Goal: Use online tool/utility

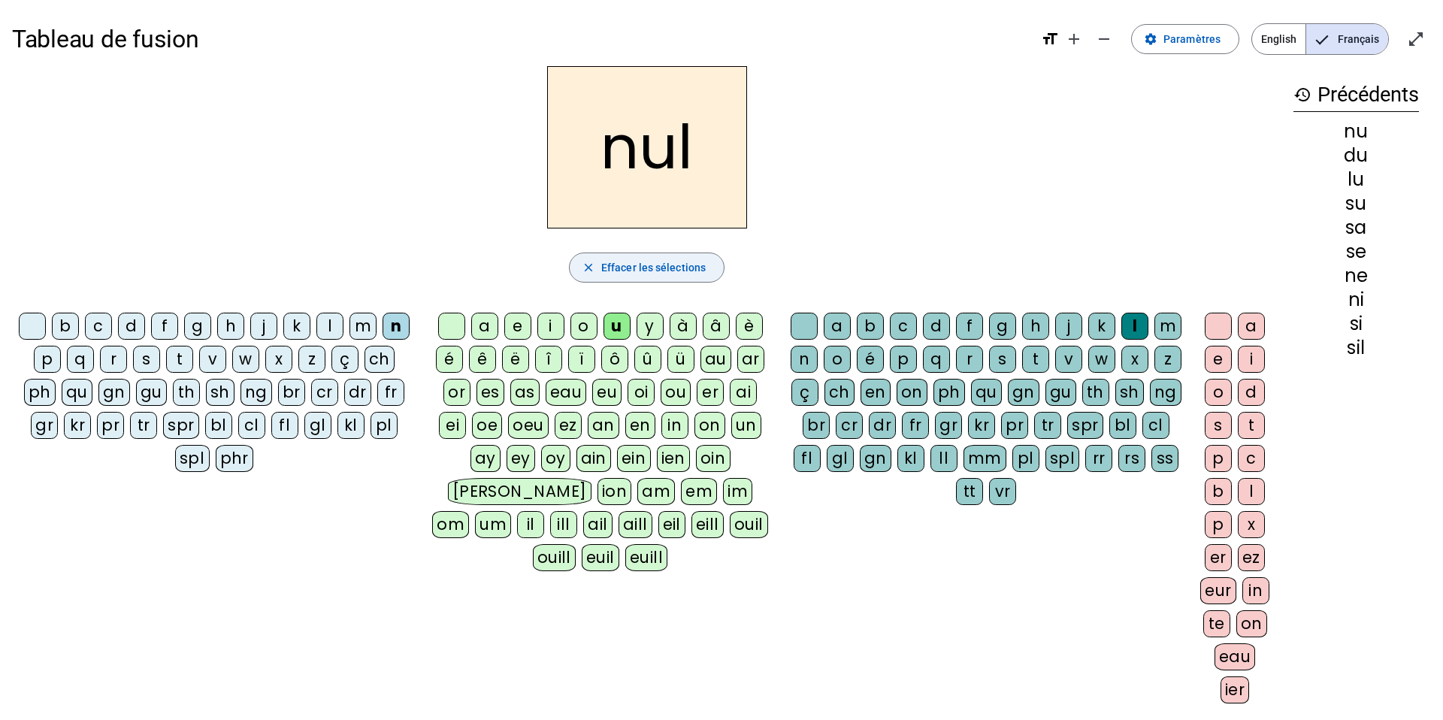
scroll to position [24, 0]
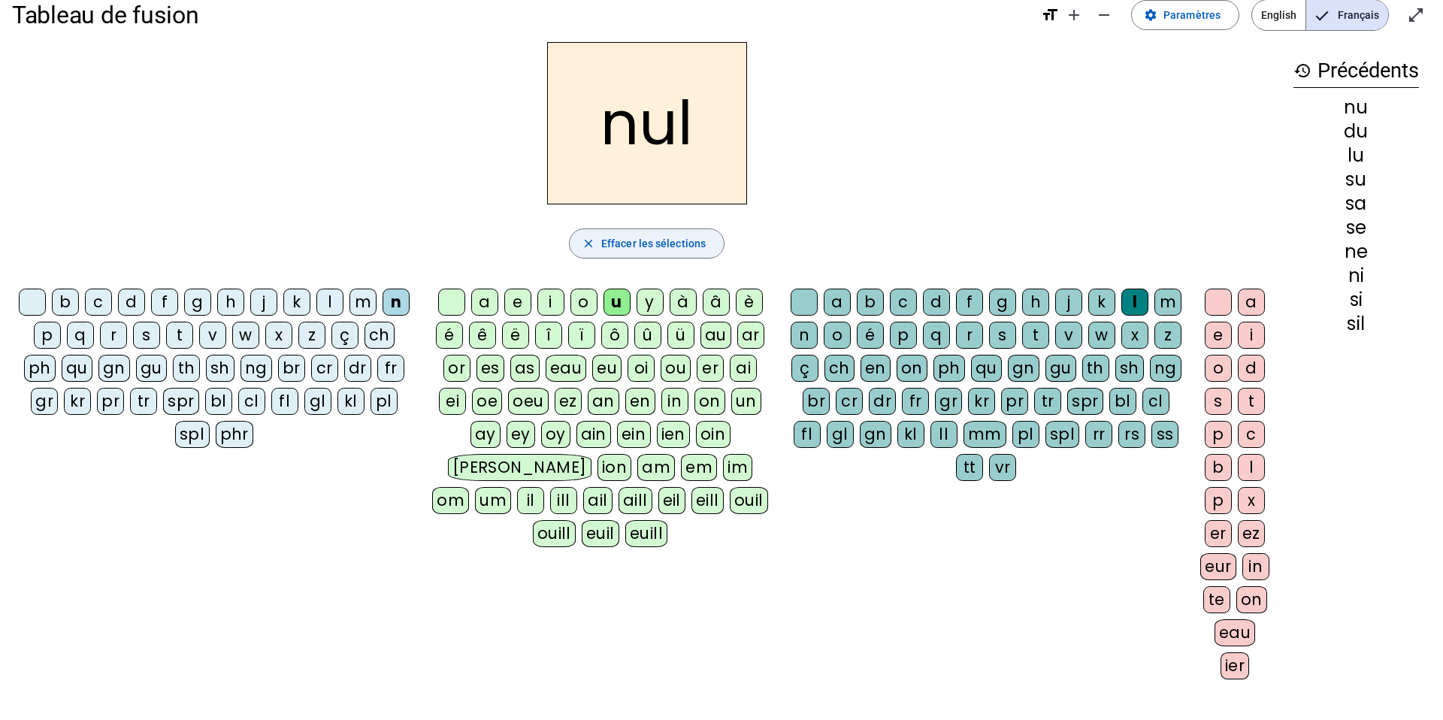
click at [666, 241] on span "Effacer les sélections" at bounding box center [653, 244] width 104 height 18
click at [126, 310] on div "d" at bounding box center [131, 302] width 27 height 27
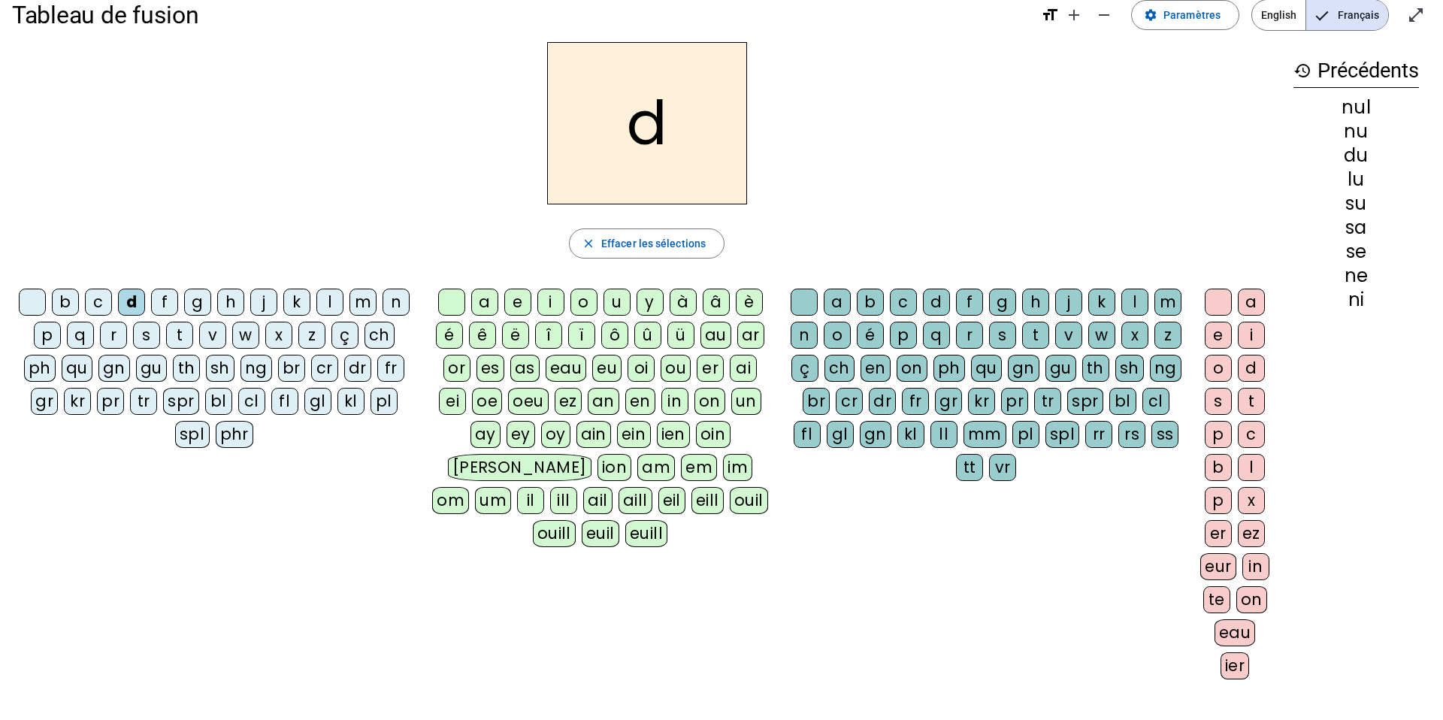
click at [619, 304] on div "u" at bounding box center [617, 302] width 27 height 27
drag, startPoint x: 68, startPoint y: 296, endPoint x: 195, endPoint y: 56, distance: 272.0
click at [68, 296] on div "b" at bounding box center [65, 302] width 27 height 27
click at [179, 319] on letter-bubble "f" at bounding box center [167, 305] width 33 height 33
click at [179, 320] on letter-bubble "f" at bounding box center [167, 305] width 33 height 33
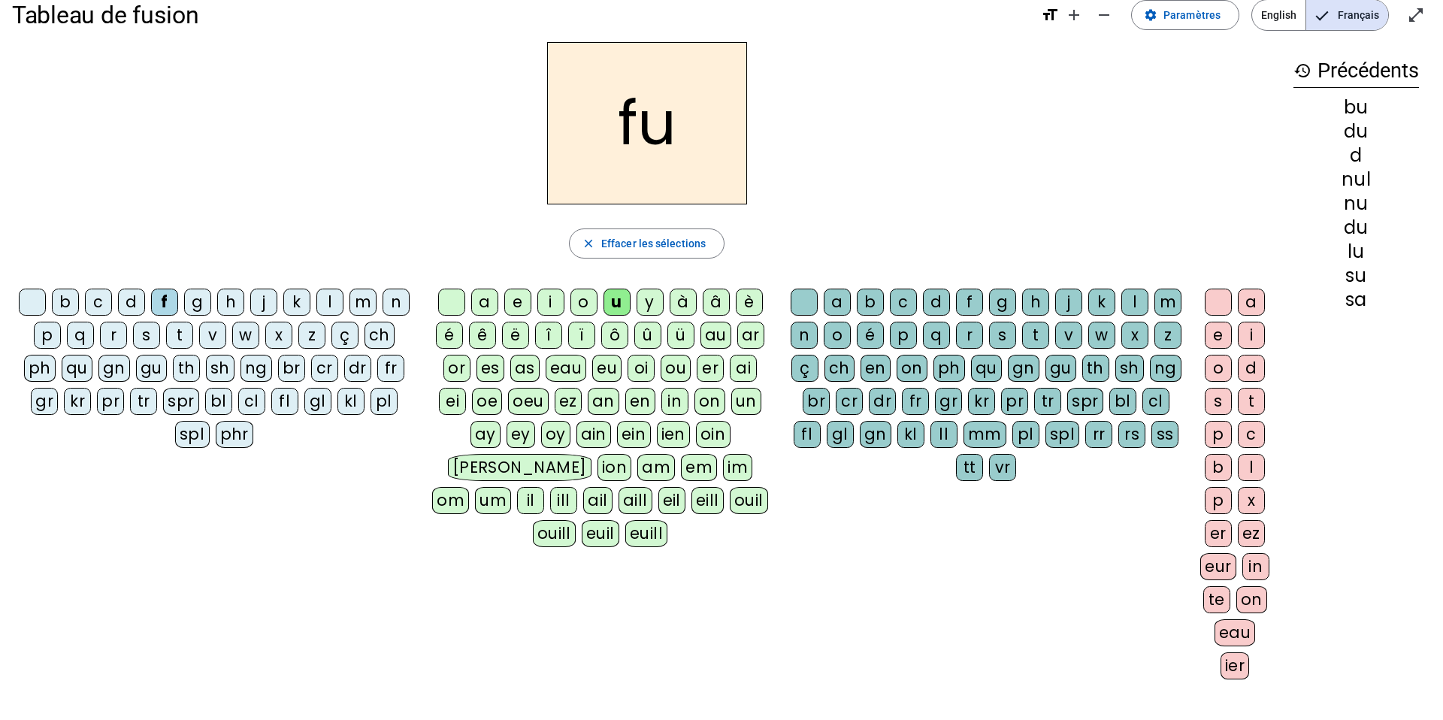
click at [176, 336] on div "t" at bounding box center [179, 335] width 27 height 27
click at [153, 336] on div "s" at bounding box center [146, 335] width 27 height 27
click at [513, 292] on div "e" at bounding box center [517, 302] width 27 height 27
click at [487, 304] on div "a" at bounding box center [484, 302] width 27 height 27
click at [909, 296] on div "c" at bounding box center [903, 302] width 27 height 27
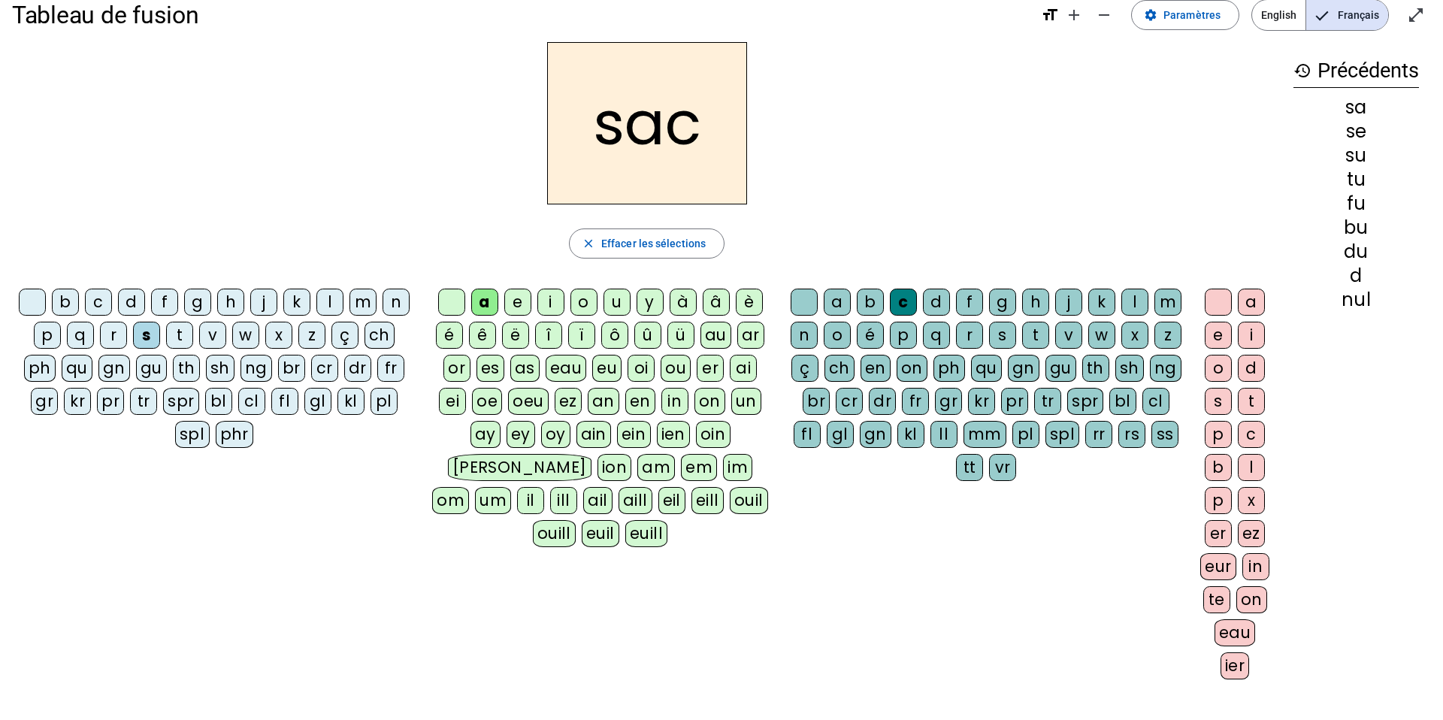
click at [326, 297] on div "l" at bounding box center [329, 302] width 27 height 27
click at [791, 301] on div at bounding box center [804, 302] width 27 height 27
click at [361, 286] on div "b c d f g h j k l m n p q r s t v w x z ç ch ph qu gn gu th sh ng br cr dr fr g…" at bounding box center [217, 371] width 410 height 177
click at [361, 292] on div "m" at bounding box center [363, 302] width 27 height 27
click at [1137, 313] on div "l" at bounding box center [1135, 302] width 27 height 27
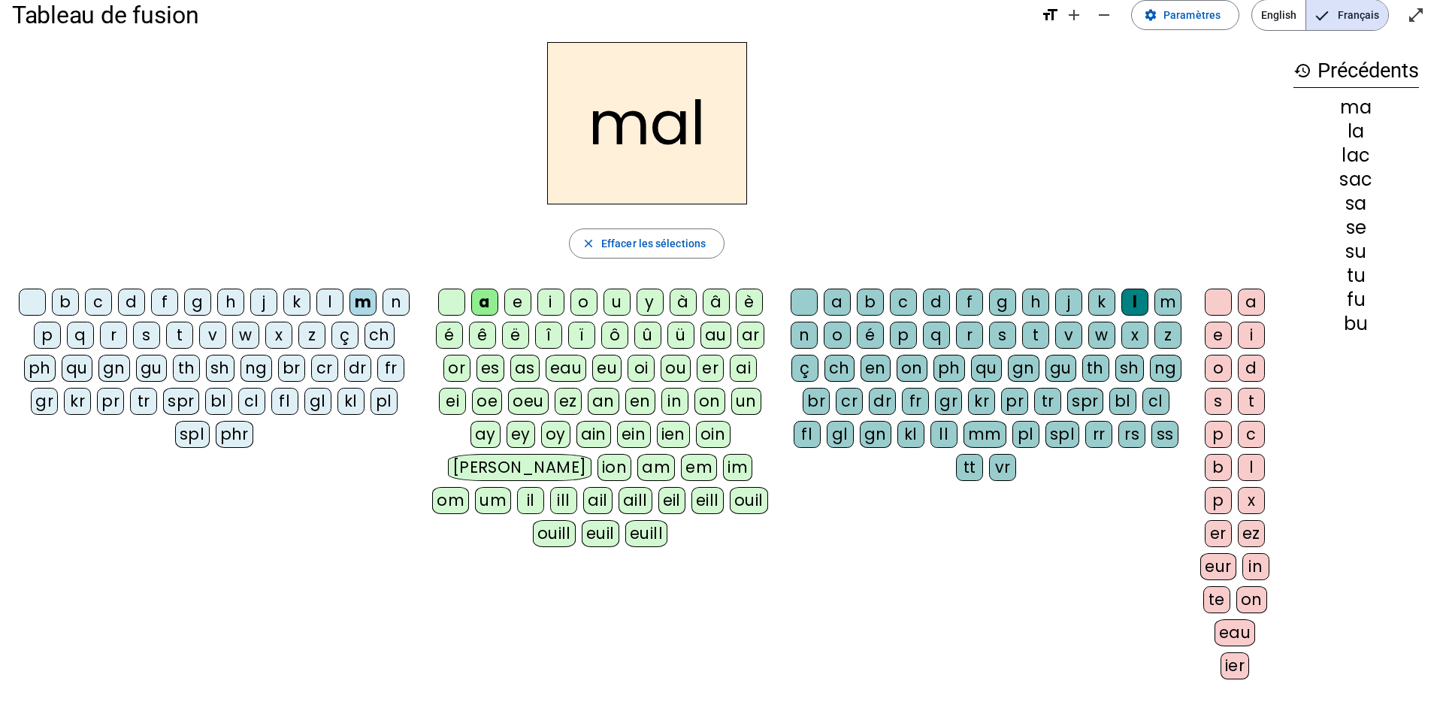
click at [66, 304] on div "b" at bounding box center [65, 302] width 27 height 27
